Goal: Task Accomplishment & Management: Use online tool/utility

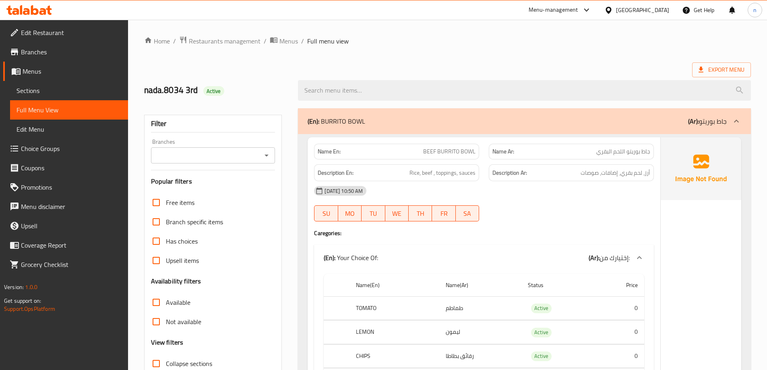
click at [69, 75] on span "Menus" at bounding box center [72, 71] width 99 height 10
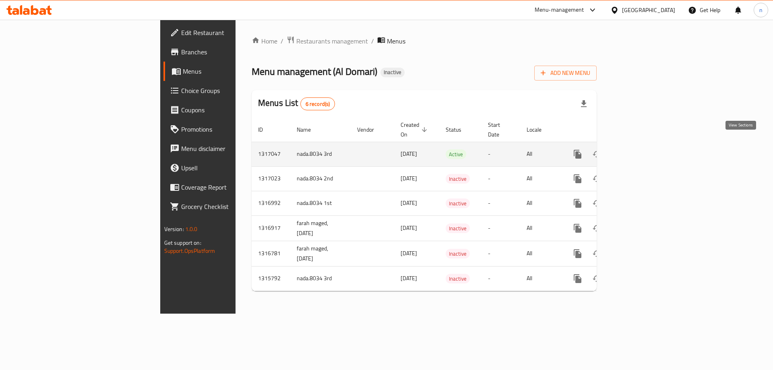
click at [641, 149] on icon "enhanced table" at bounding box center [636, 154] width 10 height 10
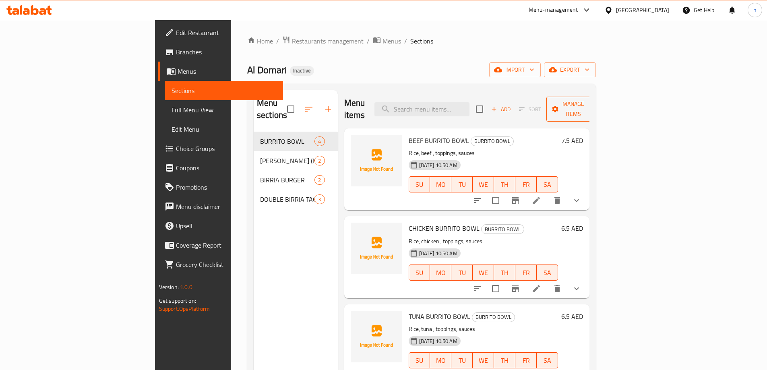
click at [594, 105] on span "Manage items" at bounding box center [573, 109] width 41 height 20
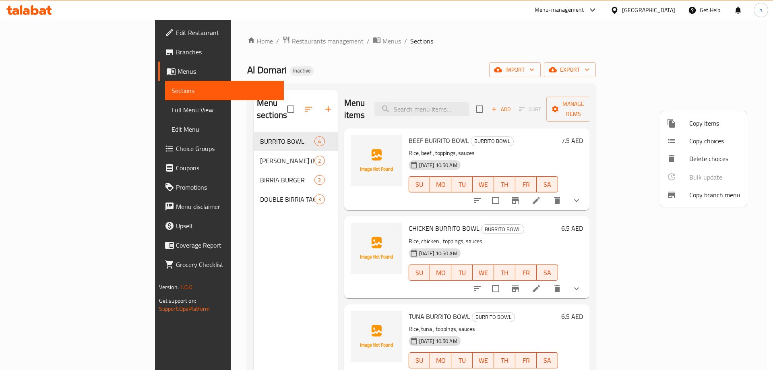
click at [678, 194] on div at bounding box center [678, 195] width 23 height 10
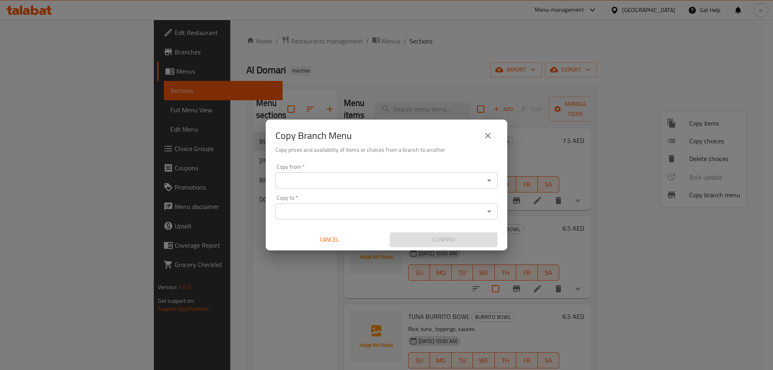
click at [491, 139] on icon "close" at bounding box center [488, 136] width 10 height 10
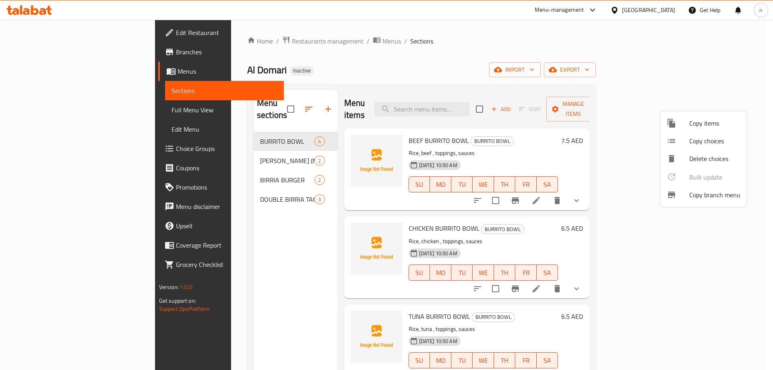
click at [610, 63] on div at bounding box center [386, 185] width 773 height 370
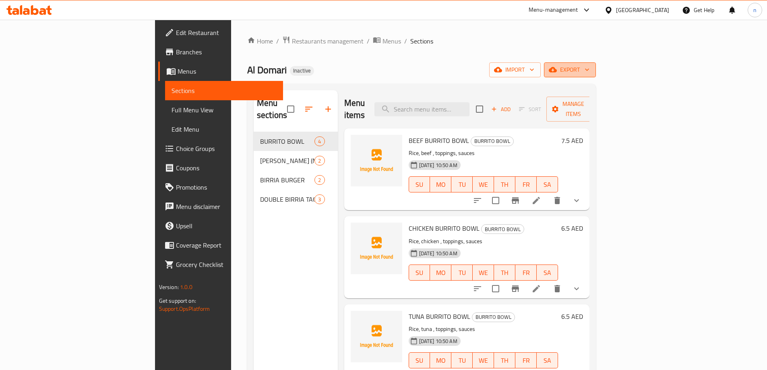
click at [596, 69] on button "export" at bounding box center [570, 69] width 52 height 15
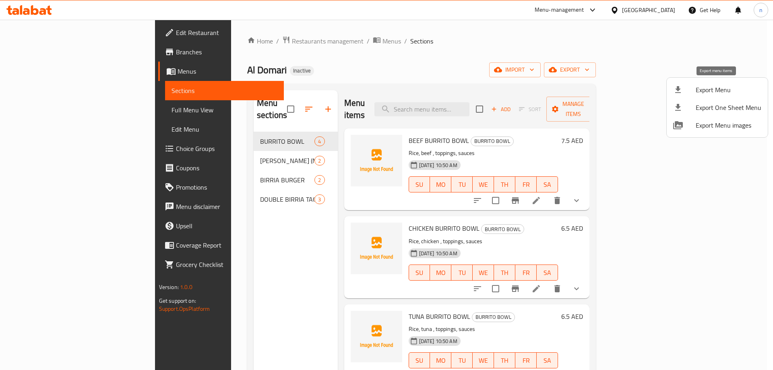
click at [702, 89] on span "Export Menu" at bounding box center [729, 90] width 66 height 10
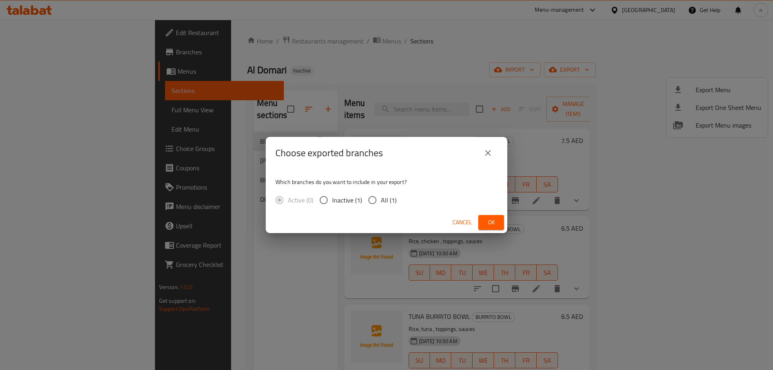
click at [489, 155] on icon "close" at bounding box center [488, 153] width 10 height 10
